Goal: Task Accomplishment & Management: Complete application form

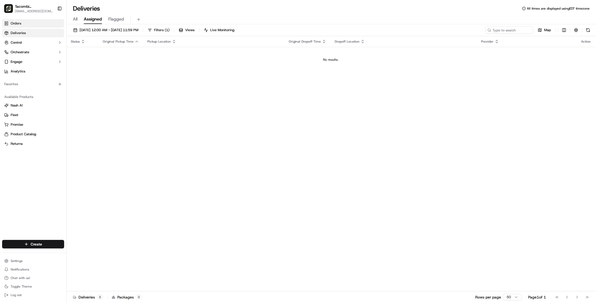
click at [19, 24] on span "Orders" at bounding box center [16, 23] width 11 height 5
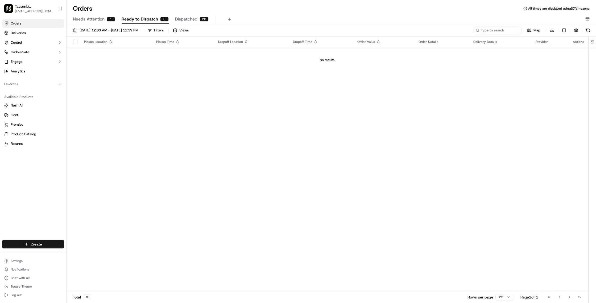
click at [97, 19] on span "Needs Attention" at bounding box center [89, 19] width 32 height 6
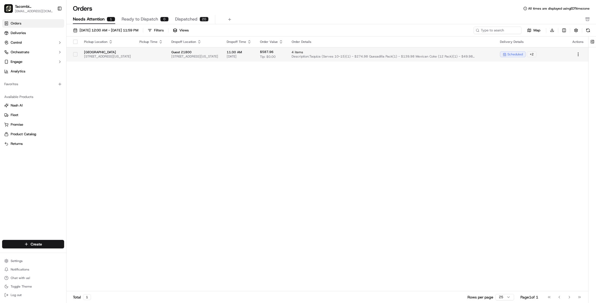
click at [166, 54] on td at bounding box center [151, 54] width 32 height 14
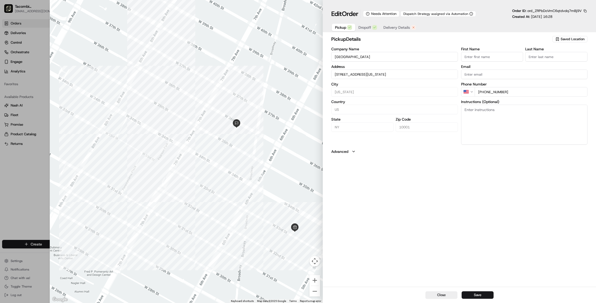
click at [351, 151] on button "Advanced" at bounding box center [459, 151] width 256 height 5
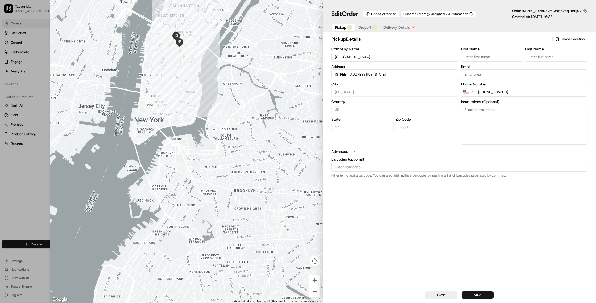
type input "+1"
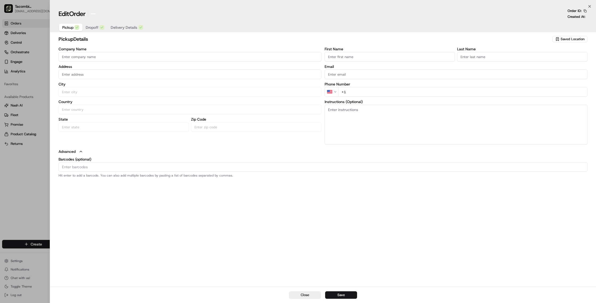
click at [26, 33] on div at bounding box center [298, 151] width 596 height 303
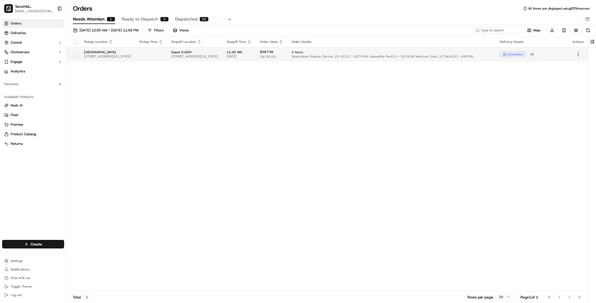
click at [532, 53] on div "+ 2" at bounding box center [532, 54] width 10 height 6
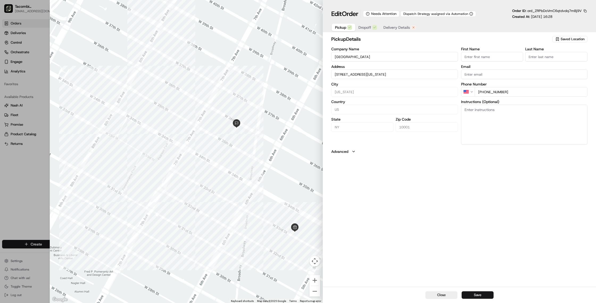
type input "+1"
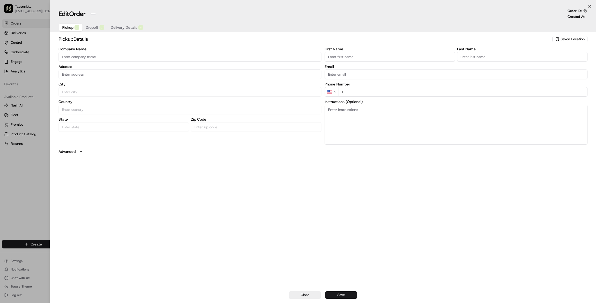
click at [24, 65] on div at bounding box center [298, 151] width 596 height 303
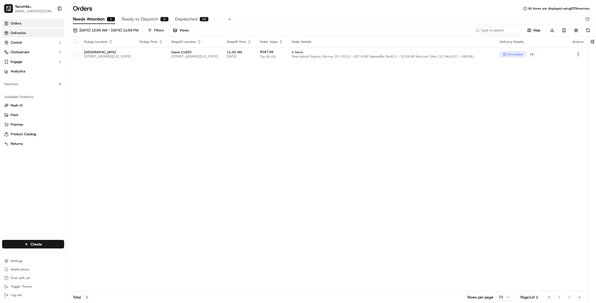
click at [24, 35] on span "Deliveries" at bounding box center [18, 33] width 15 height 5
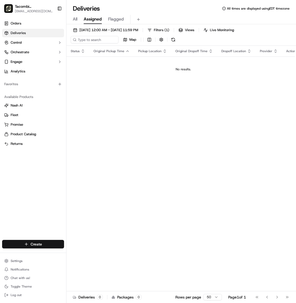
click at [42, 244] on html "Tacombi [GEOGRAPHIC_DATA] [EMAIL_ADDRESS][DOMAIN_NAME] Toggle Sidebar Orders De…" at bounding box center [148, 151] width 296 height 303
click at [77, 255] on link "Delivery" at bounding box center [95, 254] width 59 height 10
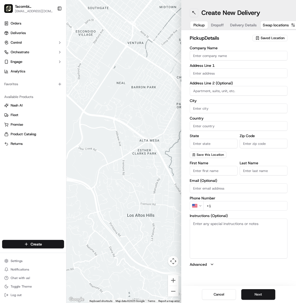
click at [193, 12] on button at bounding box center [194, 13] width 9 height 9
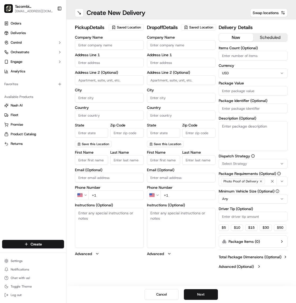
click at [99, 45] on input "Company Name" at bounding box center [109, 45] width 69 height 10
type input "Tacombi"
type input "[STREET_ADDRESS]"
type input "Ground Floor"
type input "[US_STATE]"
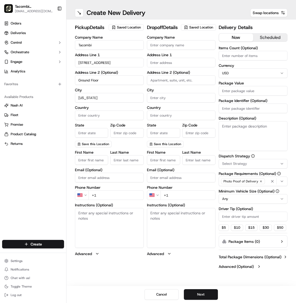
type input "[GEOGRAPHIC_DATA]"
type input "[US_STATE]"
type input "10001"
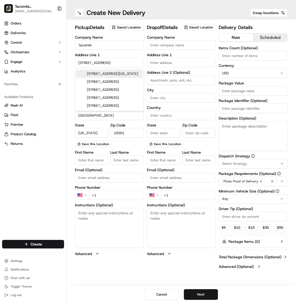
click at [68, 76] on div "pickup Details Saved Location Company Name Tacombi Address Line [STREET_ADDRESS…" at bounding box center [181, 147] width 230 height 256
click at [93, 161] on input "First Name" at bounding box center [91, 160] width 33 height 10
type input "Tacombi"
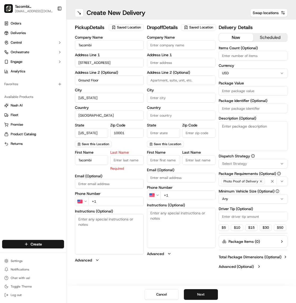
click at [123, 162] on input "Last Name" at bounding box center [126, 160] width 33 height 10
type input "Empire"
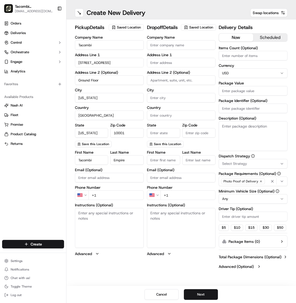
click at [104, 201] on div "First Name Tacombi Last Name Empire Email (Optional) Phone Number US +1 Instruc…" at bounding box center [109, 203] width 69 height 106
type input "[PHONE_NUMBER]"
click at [119, 222] on textarea "Instructions (Optional)" at bounding box center [109, 228] width 69 height 40
paste textarea "Please call me when you are on the 41st floor- use freight elevator on [GEOGRAP…"
type textarea "Please call me when you are on the 41st floor- use freight elevator on [GEOGRAP…"
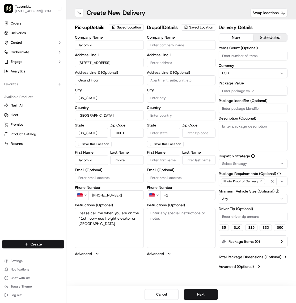
click at [160, 50] on input "Company Name" at bounding box center [181, 45] width 69 height 10
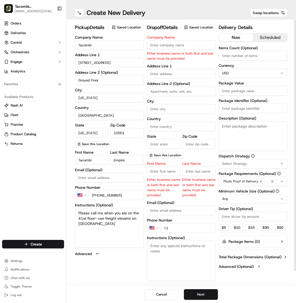
paste input "Ares Management"
type input "Ares Management"
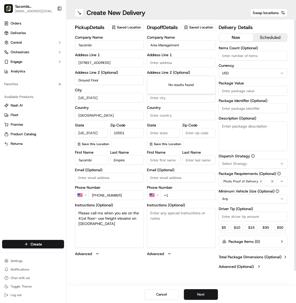
click at [162, 79] on body "Tacombi [GEOGRAPHIC_DATA] [EMAIL_ADDRESS][DOMAIN_NAME] Toggle Sidebar Orders De…" at bounding box center [148, 151] width 296 height 303
paste input "[STREET_ADDRESS][US_STATE]"
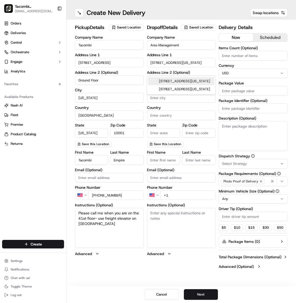
click at [167, 81] on div "[STREET_ADDRESS][US_STATE]" at bounding box center [181, 81] width 66 height 8
type input "[STREET_ADDRESS], [STREET_ADDRESS][US_STATE]"
type input "41st floor"
type input "[US_STATE]"
type input "[GEOGRAPHIC_DATA]"
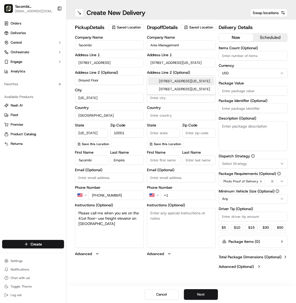
type input "NY"
type input "10167"
type input "[STREET_ADDRESS]"
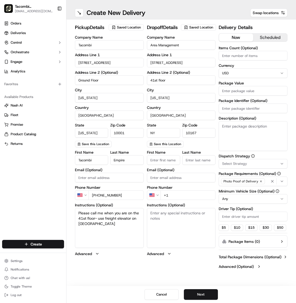
click at [163, 165] on input "First Name" at bounding box center [163, 160] width 33 height 10
paste input "[PERSON_NAME]"
type input "[PERSON_NAME]"
click at [188, 165] on input "Last Name" at bounding box center [198, 160] width 33 height 10
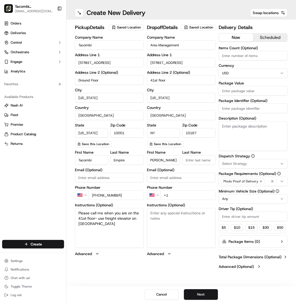
scroll to position [0, 0]
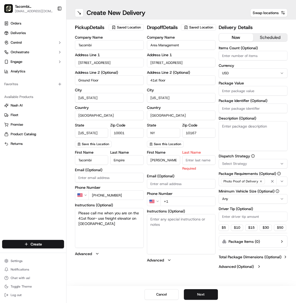
paste input "[PERSON_NAME]"
drag, startPoint x: 199, startPoint y: 168, endPoint x: 215, endPoint y: 168, distance: 15.4
click at [215, 165] on input "[PERSON_NAME]" at bounding box center [198, 160] width 33 height 10
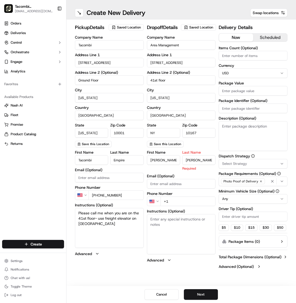
drag, startPoint x: 197, startPoint y: 167, endPoint x: 167, endPoint y: 166, distance: 29.8
click at [167, 166] on div "First Name [PERSON_NAME] Last Name [PERSON_NAME] Required" at bounding box center [181, 160] width 69 height 20
type input "[PERSON_NAME]"
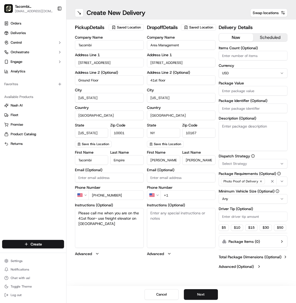
scroll to position [0, 3]
drag, startPoint x: 166, startPoint y: 167, endPoint x: 182, endPoint y: 166, distance: 16.8
click at [182, 165] on div "First Name [PERSON_NAME] Last Name [PERSON_NAME]" at bounding box center [181, 157] width 69 height 14
type input "[PERSON_NAME]"
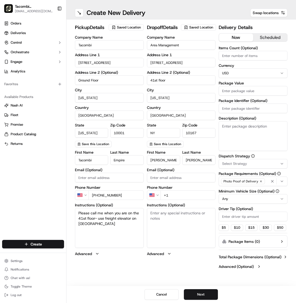
click at [193, 147] on div "Company Name Ares Management Address Line [GEOGRAPHIC_DATA][STREET_ADDRESS] Add…" at bounding box center [181, 91] width 69 height 112
click at [174, 200] on input "+1" at bounding box center [188, 195] width 55 height 10
type input "[PHONE_NUMBER]"
click at [173, 225] on textarea "Instructions (Optional)" at bounding box center [181, 228] width 69 height 40
drag, startPoint x: 99, startPoint y: 224, endPoint x: 77, endPoint y: 212, distance: 25.1
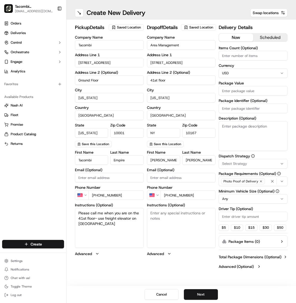
click at [77, 212] on textarea "Please call me when you are on the 41st floor- use freight elevator on [GEOGRAP…" at bounding box center [109, 228] width 69 height 40
click at [173, 226] on textarea "Instructions (Optional)" at bounding box center [181, 228] width 69 height 40
paste textarea "Please call me when you are on the 41st floor- use freight elevator on [GEOGRAP…"
type textarea "Please call me when you are on the 41st floor- use freight elevator on [GEOGRAP…"
drag, startPoint x: 102, startPoint y: 225, endPoint x: 78, endPoint y: 214, distance: 26.2
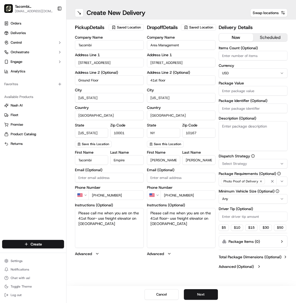
click at [78, 214] on textarea "Please call me when you are on the 41st floor- use freight elevator on [GEOGRAP…" at bounding box center [109, 228] width 69 height 40
click at [176, 236] on textarea "Please call me when you are on the 41st floor- use freight elevator on [GEOGRAP…" at bounding box center [181, 228] width 69 height 40
click at [230, 199] on html "Tacombi [GEOGRAPHIC_DATA] [EMAIL_ADDRESS][DOMAIN_NAME] Toggle Sidebar Orders De…" at bounding box center [148, 151] width 296 height 303
click at [230, 218] on input "Driver Tip (Optional)" at bounding box center [253, 216] width 69 height 10
type input "50"
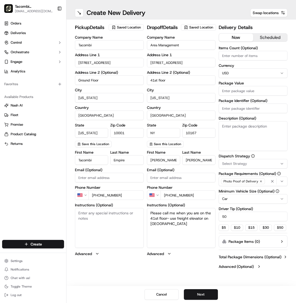
click at [254, 231] on div "$ 5 $ 10 $ 15 $ 30 $ 50" at bounding box center [253, 227] width 69 height 6
click at [274, 231] on button "$ 50" at bounding box center [280, 227] width 12 height 6
click at [229, 218] on input "50" at bounding box center [253, 216] width 69 height 10
click at [255, 231] on div "$ 5 $ 10 $ 15 $ 30 $ 50" at bounding box center [253, 227] width 69 height 6
click at [235, 92] on input "Package Value" at bounding box center [253, 91] width 69 height 10
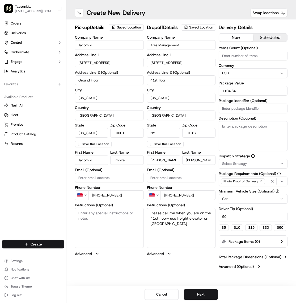
type input "1104.84"
click at [241, 130] on textarea "Description (Optional)" at bounding box center [253, 136] width 69 height 30
click at [222, 91] on input "1104.84" at bounding box center [253, 91] width 69 height 10
click at [235, 133] on textarea "Description (Optional)" at bounding box center [253, 136] width 69 height 30
click at [273, 36] on button "scheduled" at bounding box center [270, 38] width 34 height 8
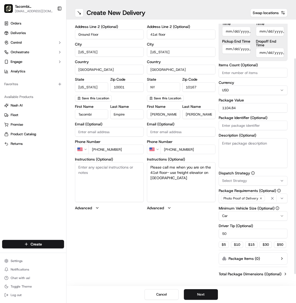
scroll to position [47, 0]
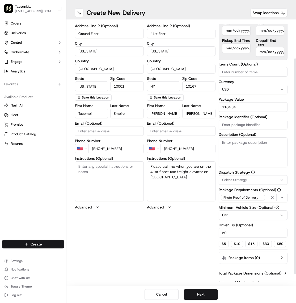
click at [246, 179] on span "Select Strategy" at bounding box center [234, 179] width 25 height 5
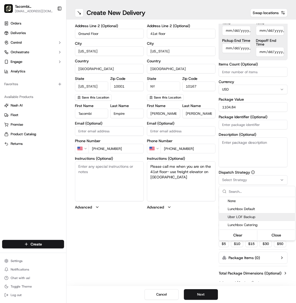
click at [205, 222] on html "Tacombi [GEOGRAPHIC_DATA] [EMAIL_ADDRESS][DOMAIN_NAME] Toggle Sidebar Orders De…" at bounding box center [148, 151] width 296 height 303
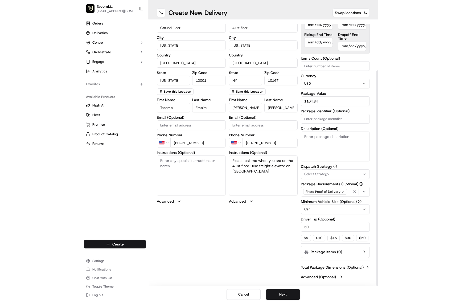
scroll to position [0, 0]
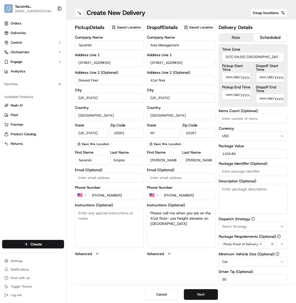
click at [0, 16] on html "Tacombi [GEOGRAPHIC_DATA] [EMAIL_ADDRESS][DOMAIN_NAME] Toggle Sidebar Orders De…" at bounding box center [148, 151] width 296 height 303
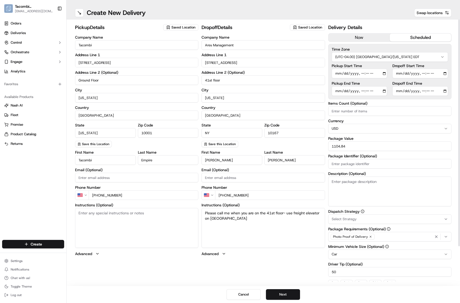
click at [386, 73] on input "Pickup Start Time" at bounding box center [359, 74] width 56 height 10
type input "[DATE]T10:45"
click at [421, 159] on input "Package Identifier (Optional)" at bounding box center [389, 164] width 123 height 10
click at [385, 90] on input "Pickup End Time" at bounding box center [359, 91] width 56 height 10
type input "[DATE]T10:50"
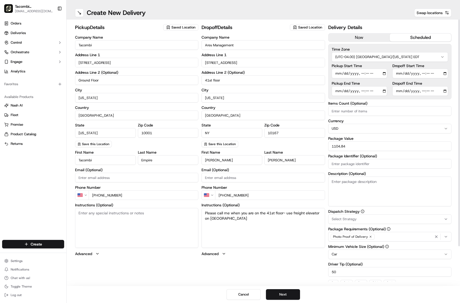
click at [411, 174] on label "Description (Optional)" at bounding box center [389, 174] width 123 height 4
click at [411, 176] on textarea "Description (Optional)" at bounding box center [389, 191] width 123 height 30
click at [446, 73] on input "Dropoff Start Time" at bounding box center [420, 74] width 56 height 10
type input "[DATE]T11:15"
click at [437, 63] on div "Time Zone (UTC-04.00) [GEOGRAPHIC_DATA]/[US_STATE] EDT Pickup Start Time Pickup…" at bounding box center [389, 71] width 123 height 55
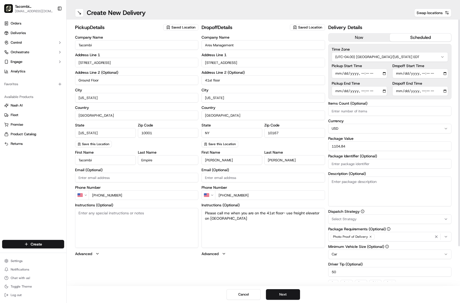
click at [444, 90] on input "Dropoff End Time" at bounding box center [420, 91] width 56 height 10
type input "[DATE]T11:30"
click at [439, 51] on label "Time Zone" at bounding box center [389, 49] width 116 height 4
click at [384, 72] on input "Pickup Start Time" at bounding box center [359, 74] width 56 height 10
type input "[DATE]T10:40"
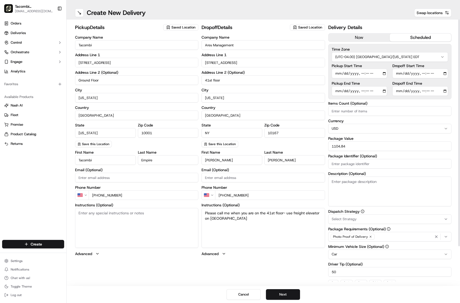
click at [435, 49] on label "Time Zone" at bounding box center [389, 49] width 116 height 4
click at [384, 91] on input "Pickup End Time" at bounding box center [359, 91] width 56 height 10
type input "[DATE]T10:45"
click at [400, 49] on label "Time Zone" at bounding box center [389, 49] width 116 height 4
click at [289, 296] on button "Next" at bounding box center [283, 294] width 34 height 11
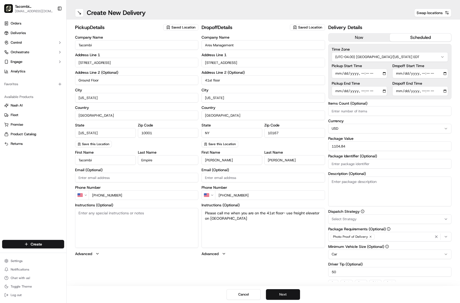
click at [283, 294] on button "Next" at bounding box center [283, 294] width 34 height 11
click at [283, 294] on button "Submit" at bounding box center [283, 294] width 34 height 11
